Goal: Task Accomplishment & Management: Manage account settings

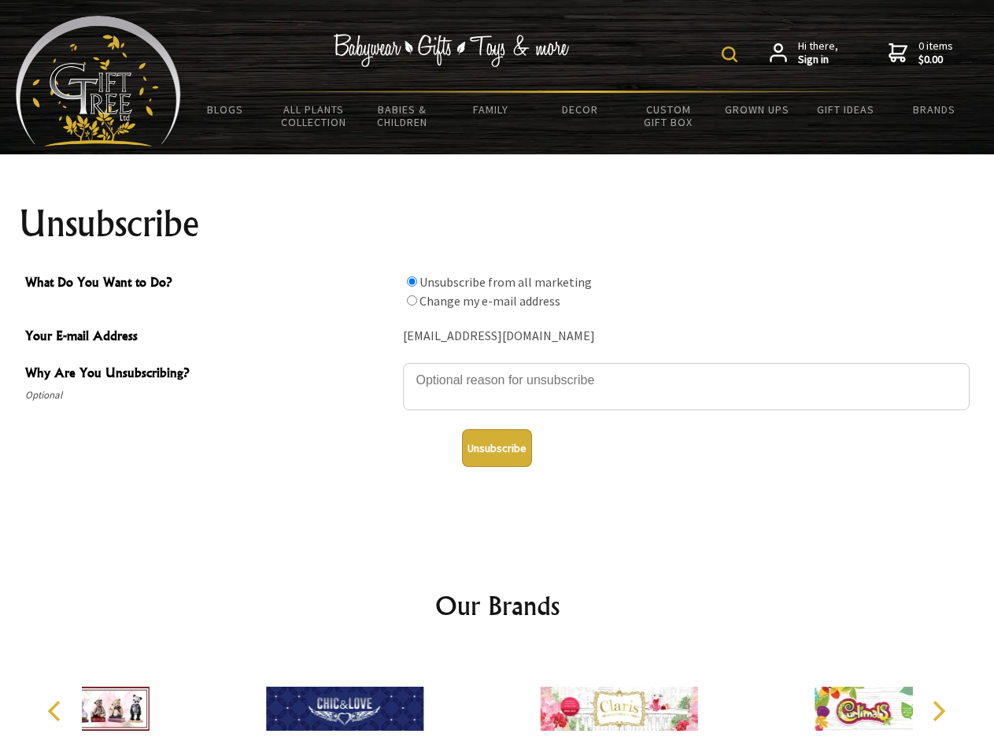
click at [732, 54] on img at bounding box center [730, 54] width 16 height 16
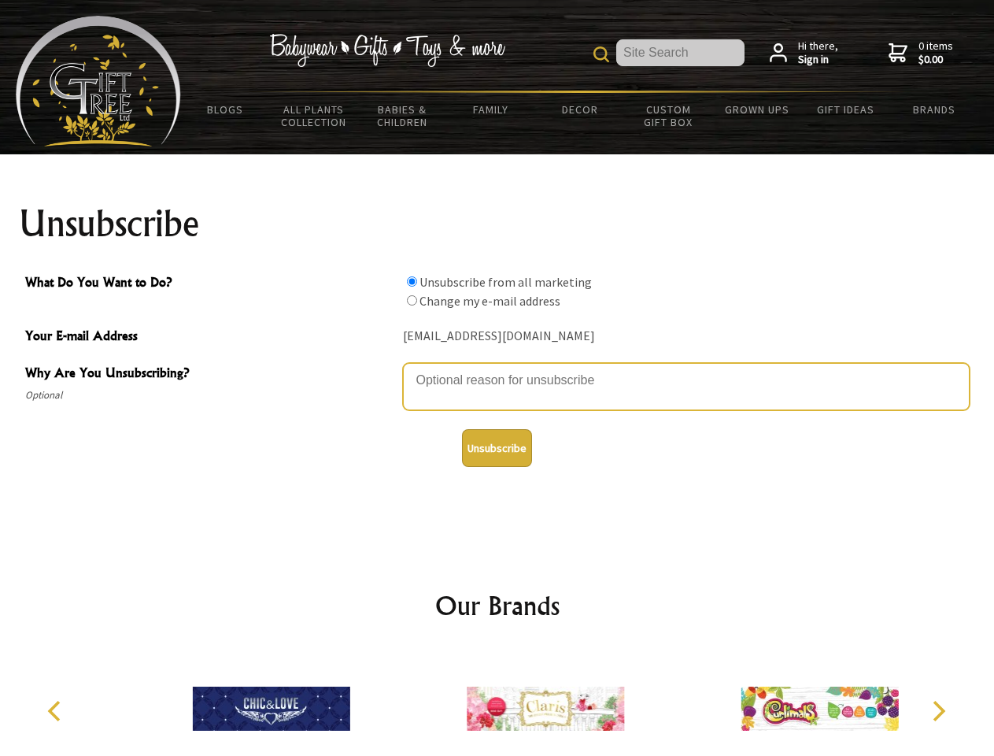
click at [497, 368] on textarea "Why Are You Unsubscribing?" at bounding box center [686, 386] width 567 height 47
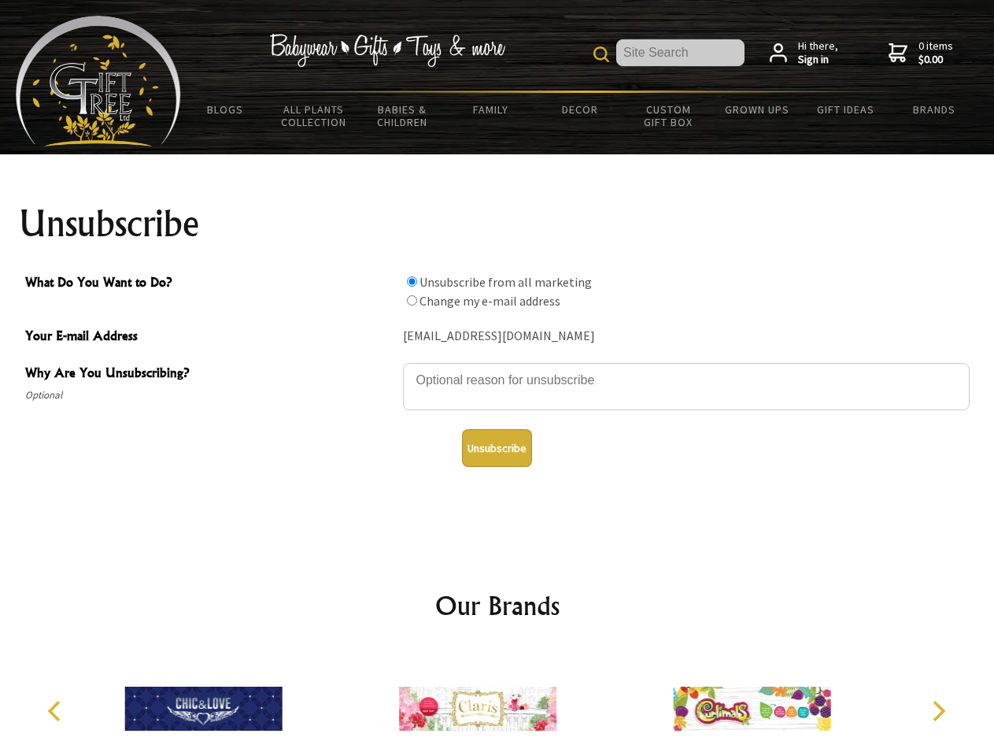
click at [412, 281] on input "What Do You Want to Do?" at bounding box center [412, 281] width 10 height 10
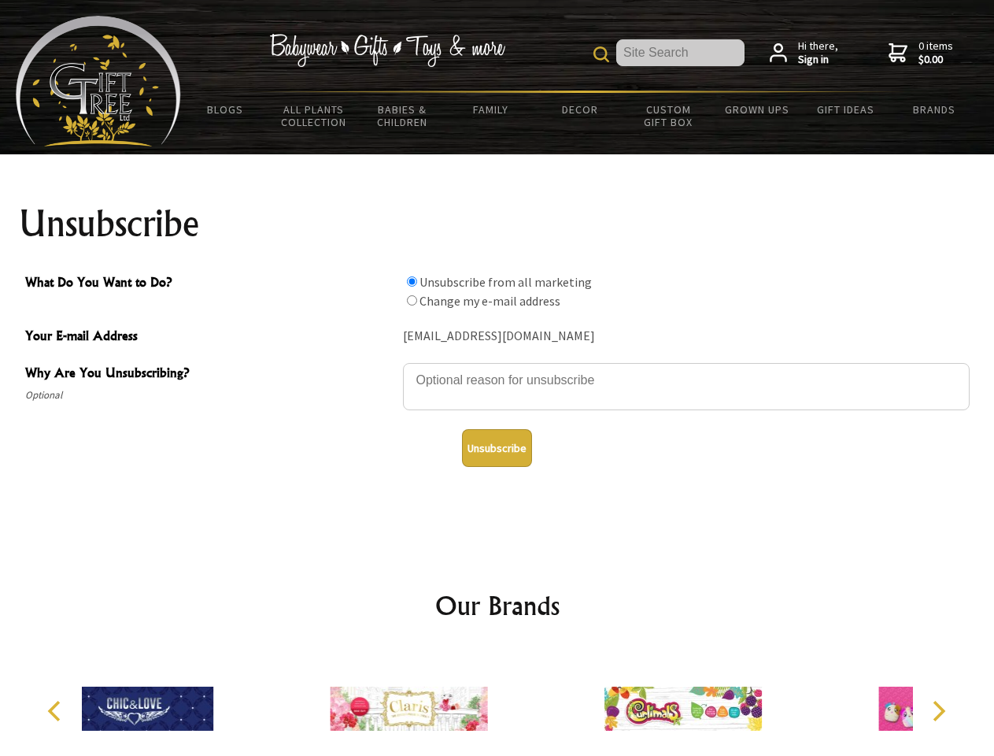
click at [412, 300] on input "What Do You Want to Do?" at bounding box center [412, 300] width 10 height 10
click at [497, 448] on button "Unsubscribe" at bounding box center [497, 448] width 70 height 38
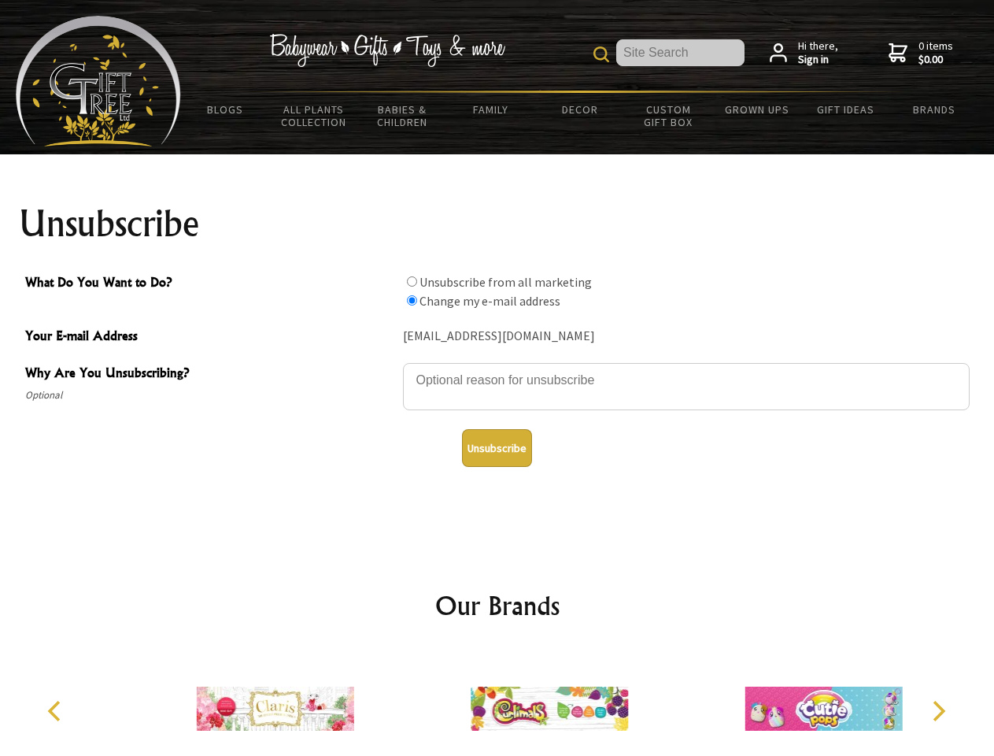
radio input "true"
click at [497, 702] on img at bounding box center [549, 708] width 157 height 118
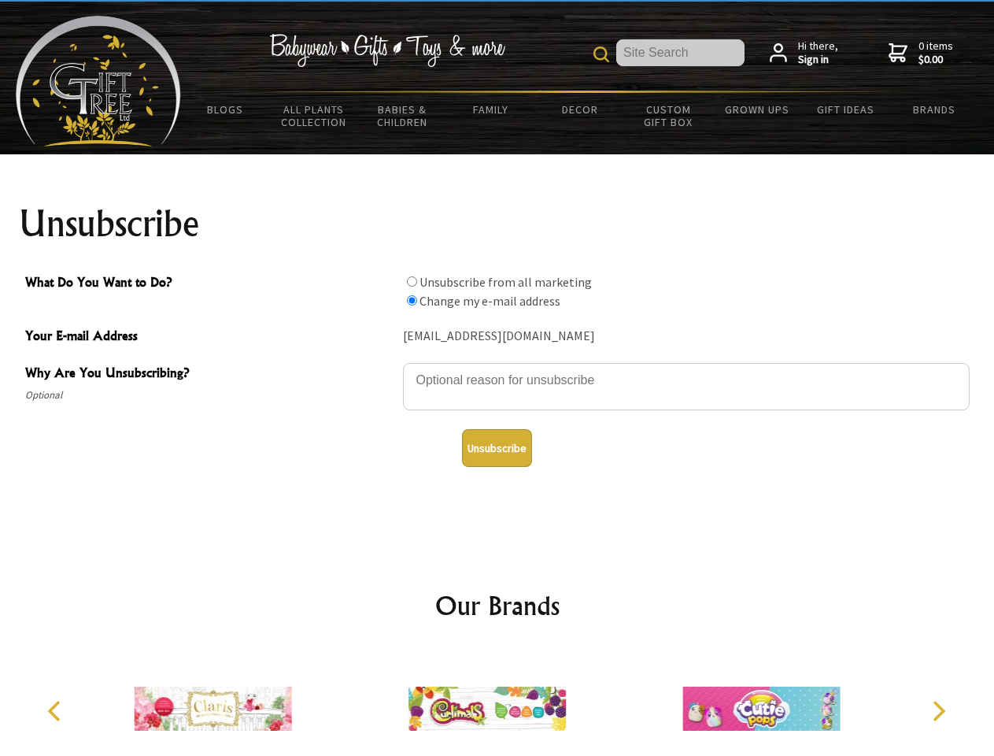
click at [57, 711] on icon "Previous" at bounding box center [56, 710] width 20 height 20
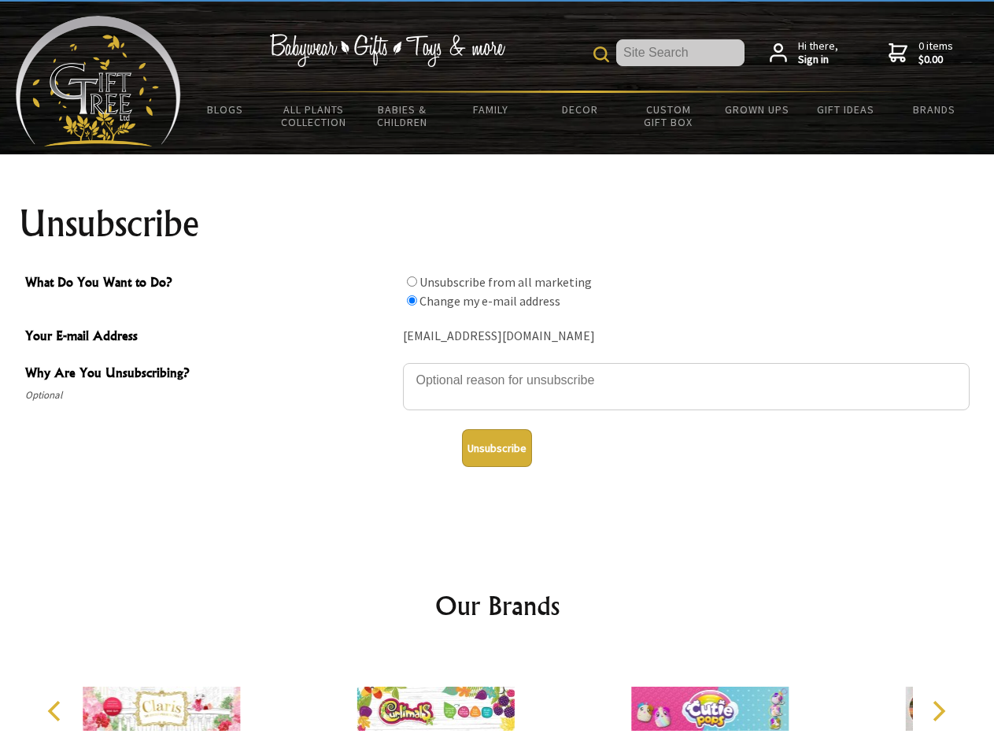
click at [938, 711] on icon "Next" at bounding box center [937, 710] width 20 height 20
